Goal: Find specific page/section: Find specific page/section

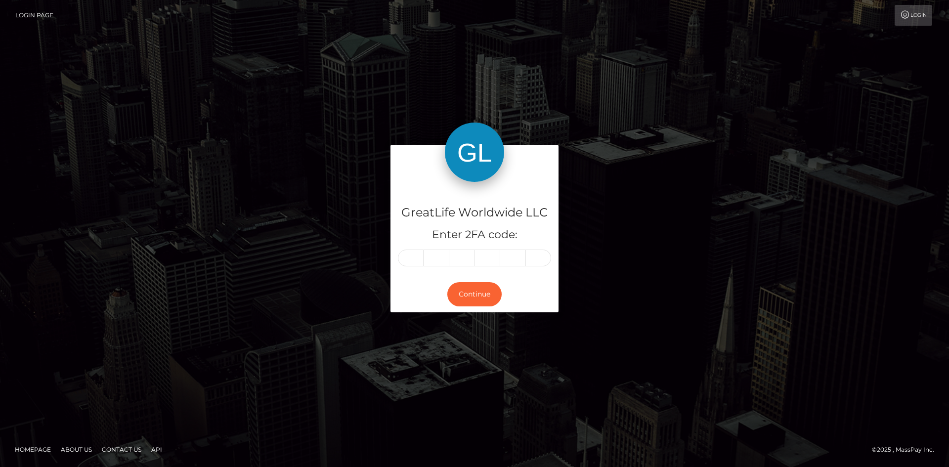
click at [417, 255] on input "text" at bounding box center [411, 258] width 26 height 17
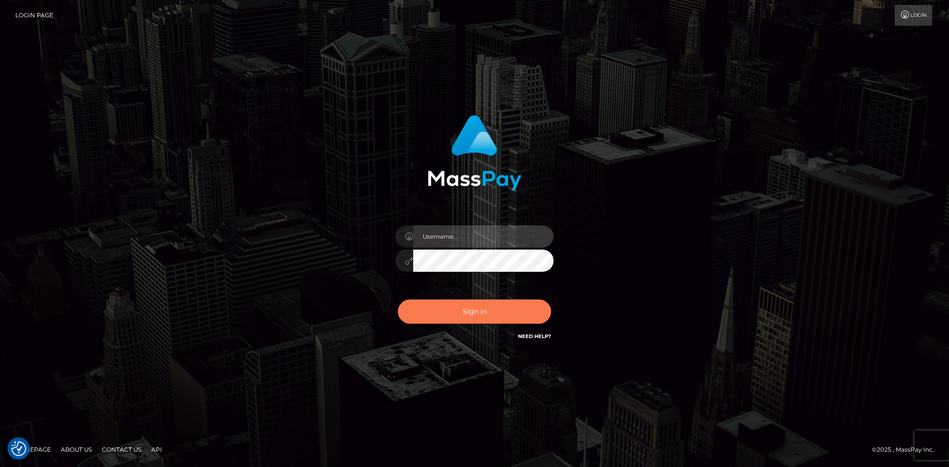
type input "knap.greatlife"
click at [473, 316] on button "Sign in" at bounding box center [474, 312] width 153 height 24
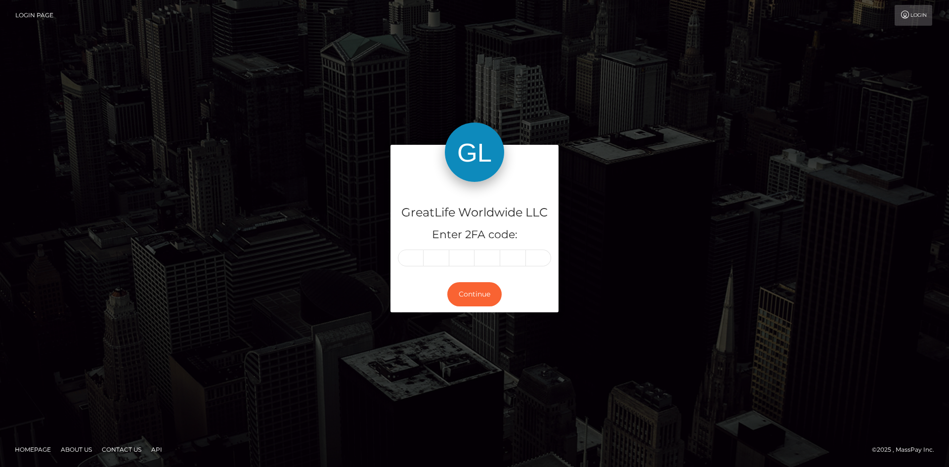
click at [410, 255] on input "text" at bounding box center [411, 258] width 26 height 17
type input "4"
type input "2"
type input "1"
type input "0"
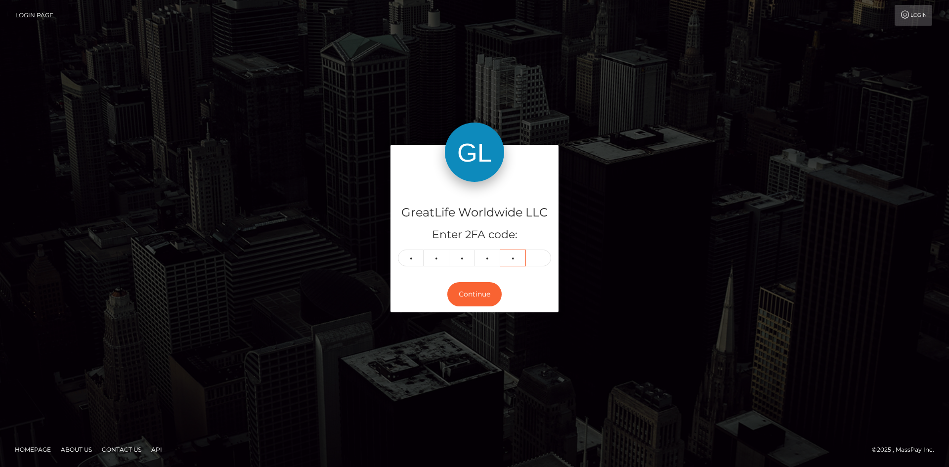
type input "6"
type input "9"
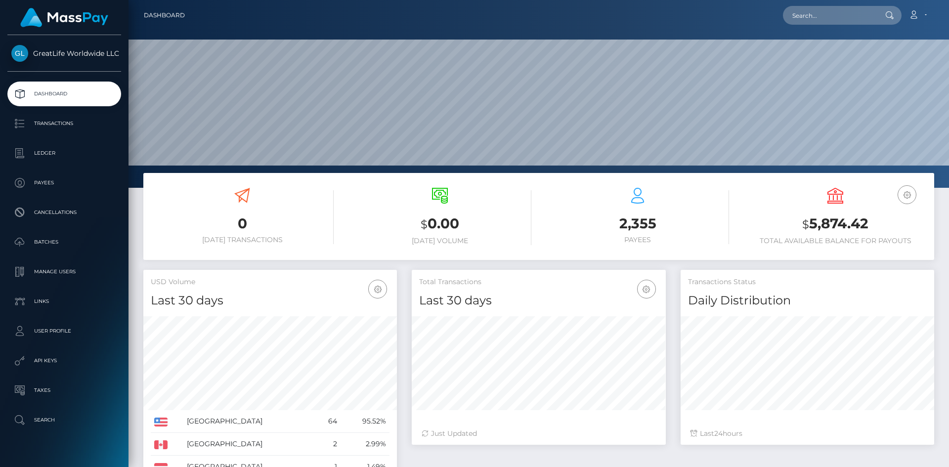
scroll to position [176, 254]
click at [828, 10] on input "text" at bounding box center [829, 15] width 93 height 19
paste input "hbbleader@yahoo.com"
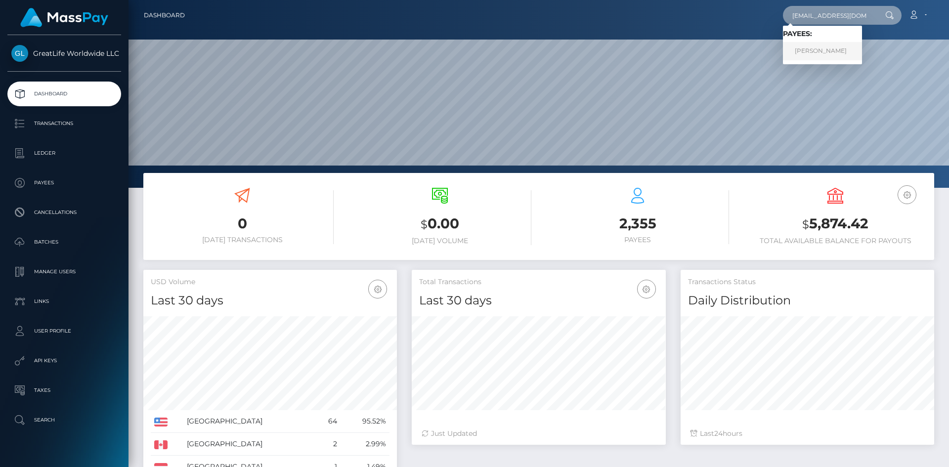
type input "hbbleader@yahoo.com"
click at [821, 50] on link "Judy Erickson" at bounding box center [822, 51] width 79 height 18
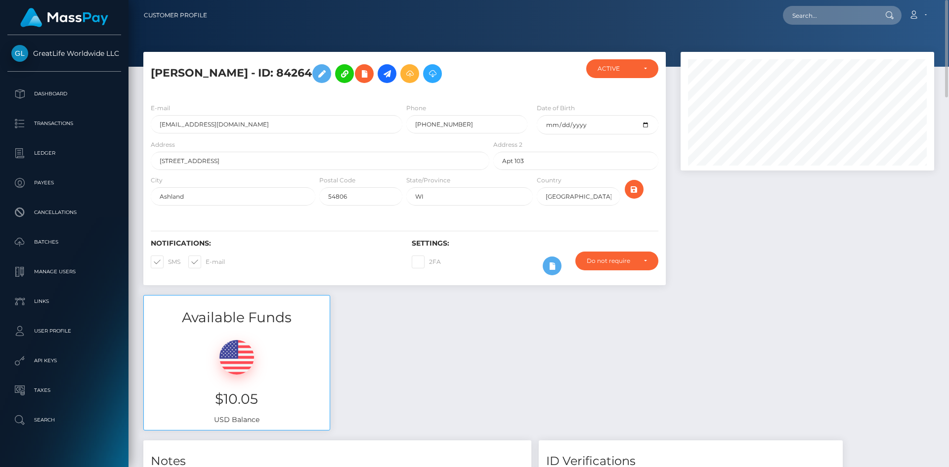
drag, startPoint x: 150, startPoint y: 75, endPoint x: 296, endPoint y: 74, distance: 145.9
click at [296, 74] on div "[PERSON_NAME] - ID: 84264" at bounding box center [317, 77] width 348 height 36
copy h5 "[PERSON_NAME] - ID: 84264"
click at [507, 340] on div "Available Funds $10.05 USD Balance" at bounding box center [539, 367] width 806 height 145
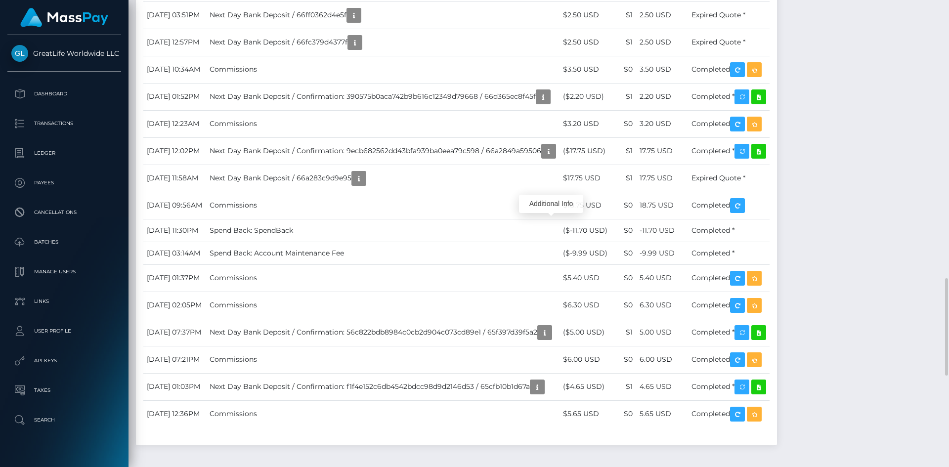
scroll to position [119, 254]
